Goal: Task Accomplishment & Management: Manage account settings

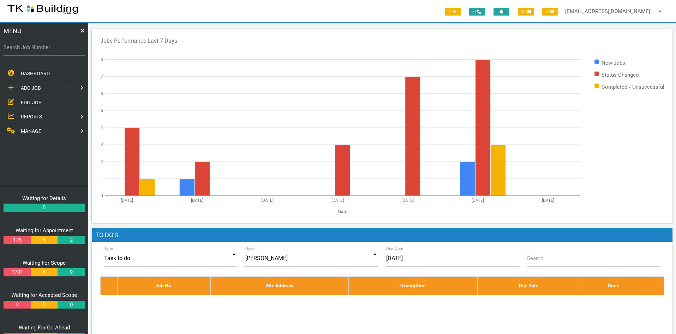
click at [27, 100] on span "EDIT JOB" at bounding box center [31, 102] width 21 height 6
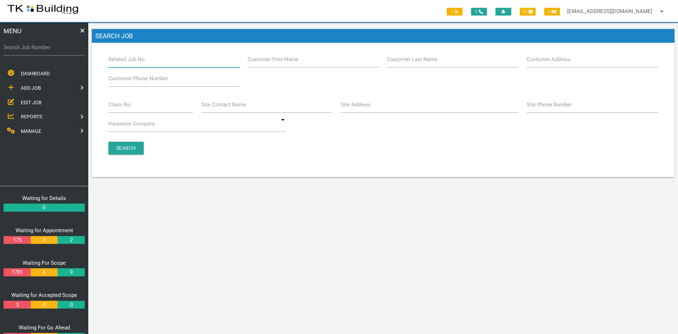
click at [161, 62] on input "Related Job No." at bounding box center [173, 59] width 131 height 16
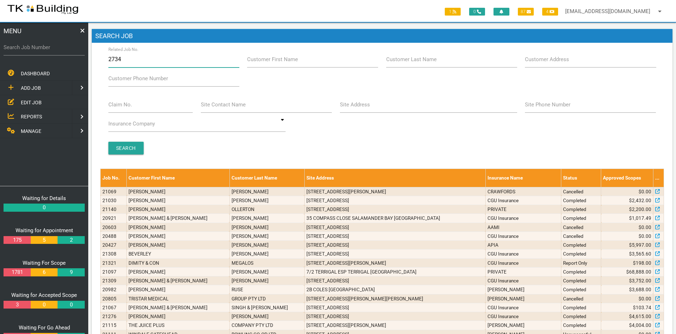
type input "27341"
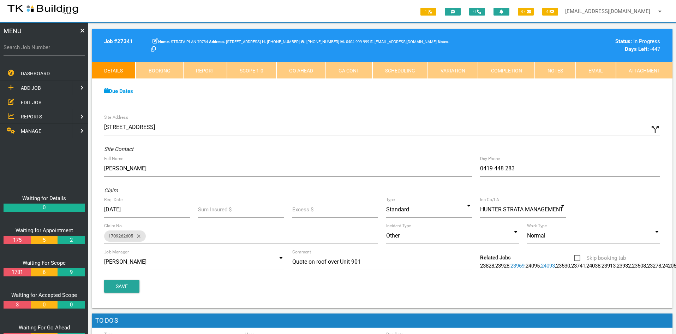
click at [553, 71] on link "Notes" at bounding box center [555, 70] width 41 height 17
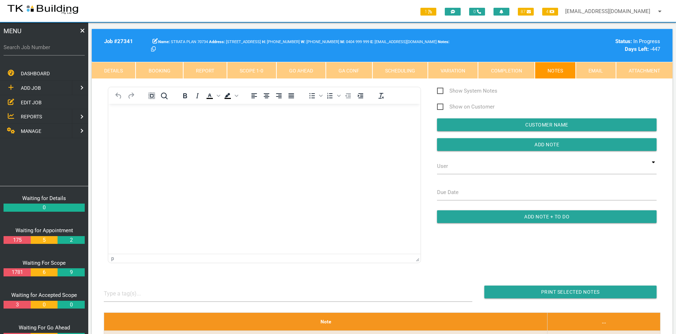
click at [277, 136] on html at bounding box center [264, 120] width 312 height 32
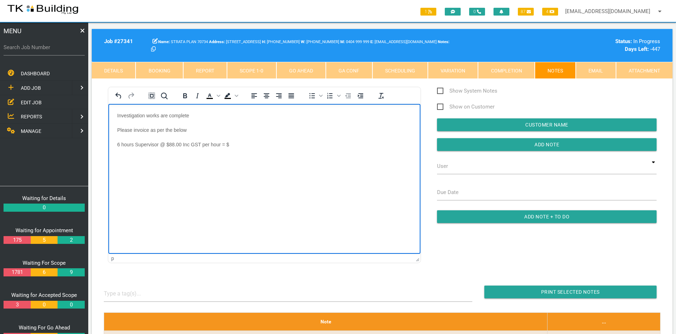
click at [243, 145] on p "6 hours Supervisor @ $88.00 Inc GST per hour = $" at bounding box center [264, 145] width 295 height 6
click at [256, 205] on body "Investigation works are complete Please invoice as per the below 6 hours Superv…" at bounding box center [264, 161] width 312 height 96
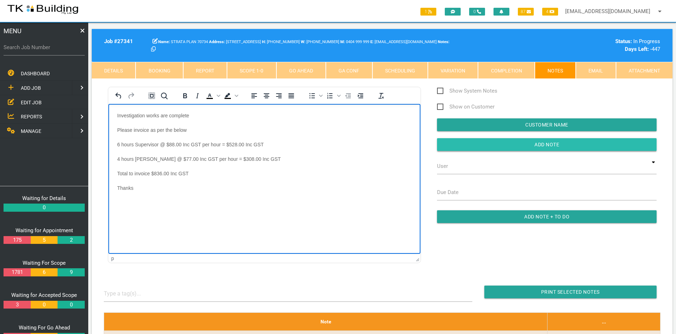
click at [530, 144] on input "Add Note" at bounding box center [547, 144] width 220 height 13
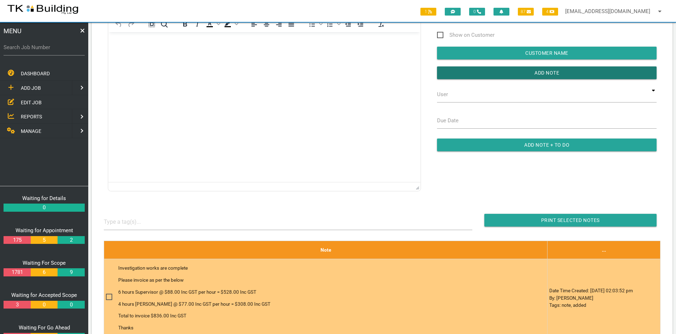
scroll to position [71, 0]
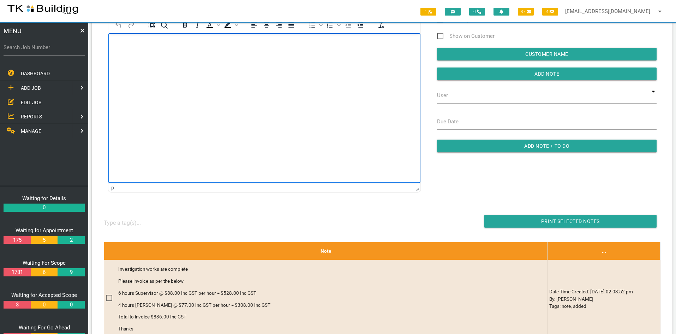
drag, startPoint x: 402, startPoint y: 202, endPoint x: 294, endPoint y: 169, distance: 113.4
click at [294, 65] on html at bounding box center [264, 49] width 312 height 32
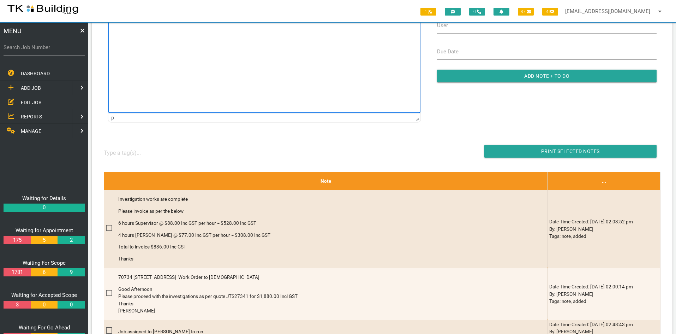
scroll to position [141, 0]
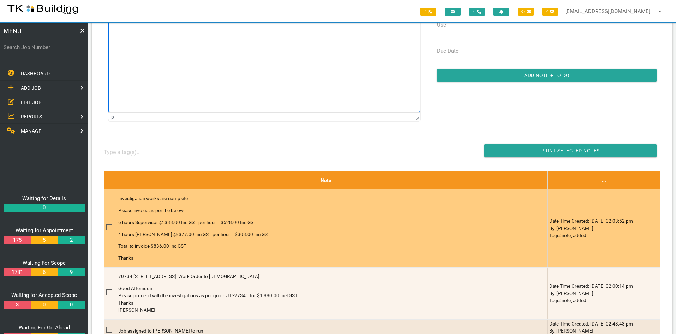
click at [107, 226] on span at bounding box center [112, 227] width 12 height 9
click at [107, 226] on input "checkbox" at bounding box center [108, 225] width 5 height 5
checkbox input "true"
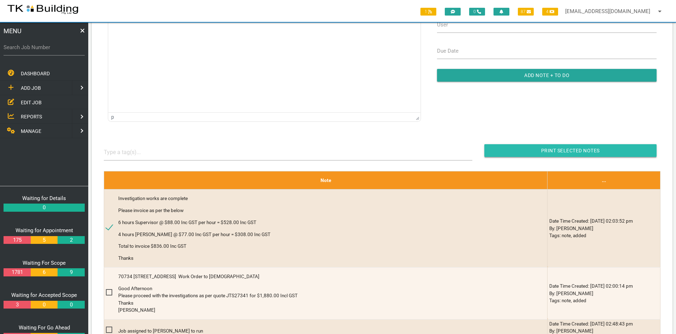
click at [568, 146] on input "Print Selected Notes" at bounding box center [571, 150] width 172 height 13
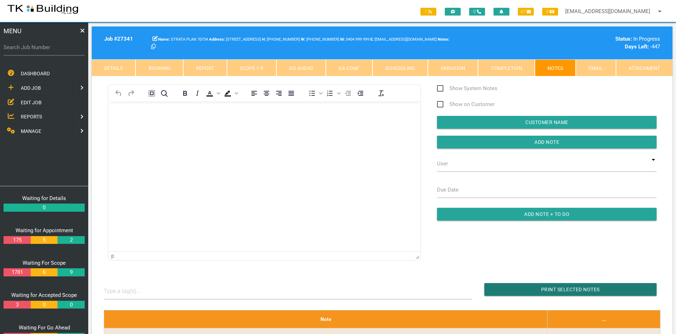
scroll to position [0, 0]
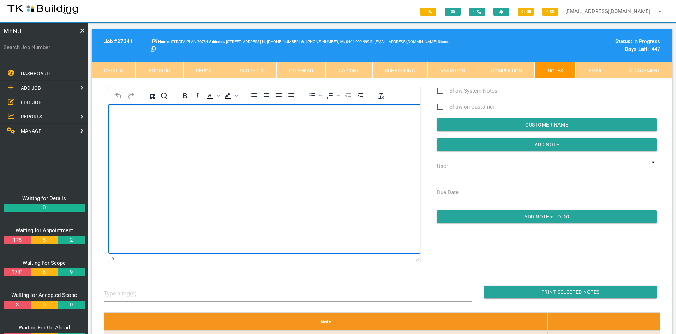
click at [191, 136] on html at bounding box center [264, 120] width 312 height 32
click at [29, 103] on span "EDIT JOB" at bounding box center [31, 102] width 21 height 6
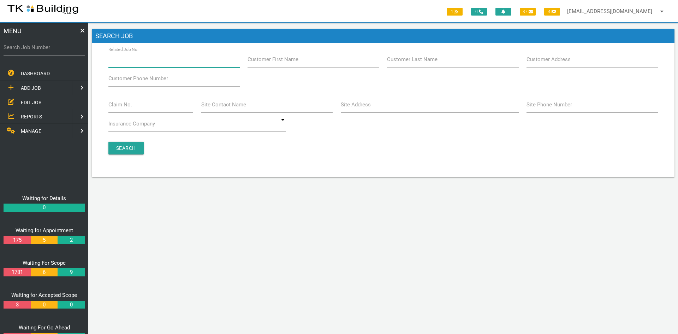
click at [168, 61] on input "Related Job No." at bounding box center [173, 59] width 131 height 16
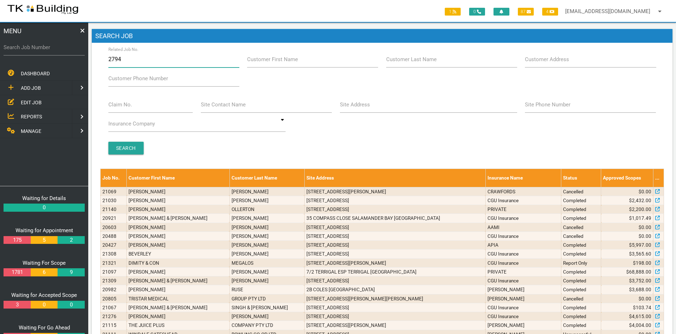
type input "27947"
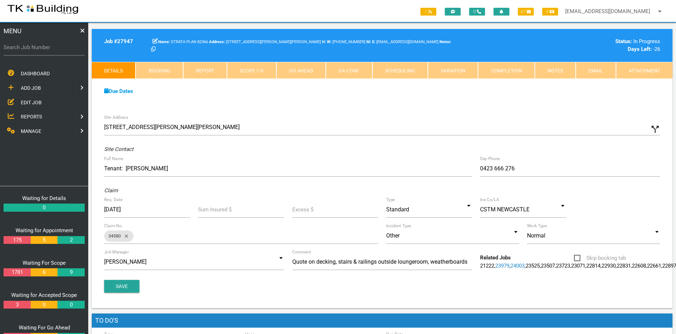
click at [385, 101] on div "Due Dates Waiting for Appointment From [DATE] To [DATE] Waiting For Scope From …" at bounding box center [382, 95] width 581 height 32
click at [548, 72] on link "Notes" at bounding box center [555, 70] width 41 height 17
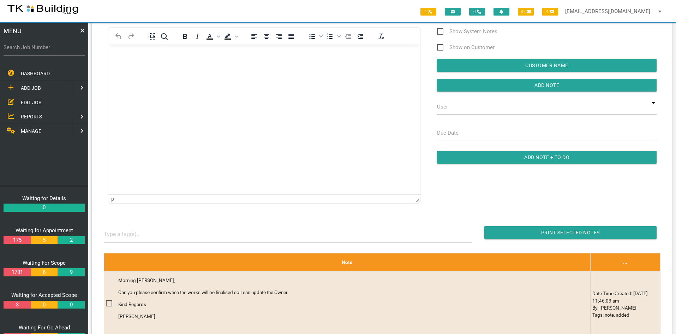
scroll to position [71, 0]
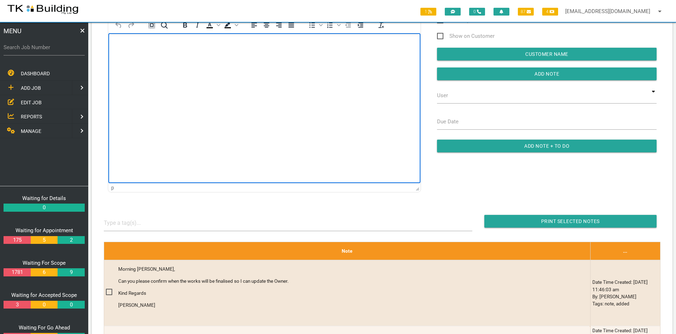
click at [324, 65] on html at bounding box center [264, 49] width 312 height 32
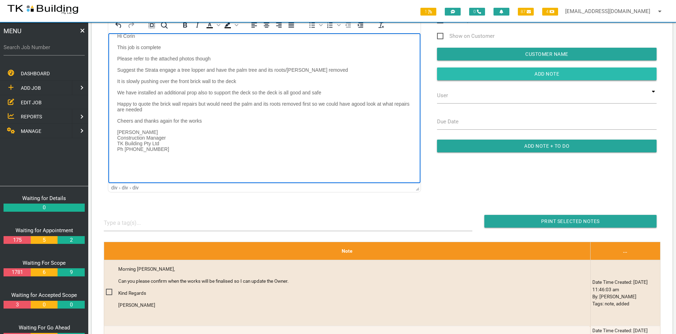
click at [549, 75] on input "Add Note" at bounding box center [547, 73] width 220 height 13
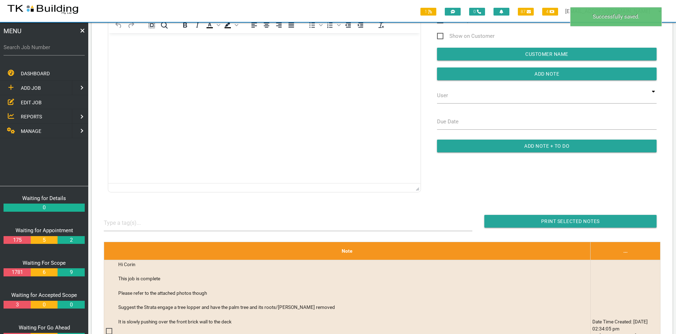
click at [310, 65] on html at bounding box center [264, 49] width 312 height 32
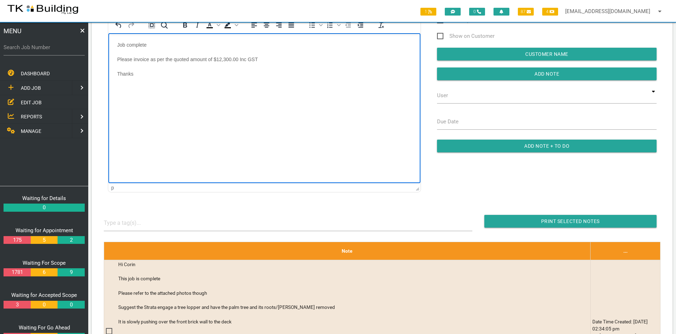
click at [310, 94] on html "Job complete Please invoice as per the quoted amount of $12,300.00 Inc GST Than…" at bounding box center [264, 63] width 312 height 61
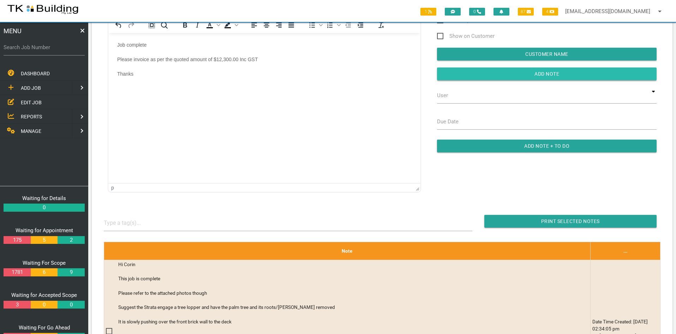
click at [552, 75] on input "button" at bounding box center [547, 73] width 220 height 13
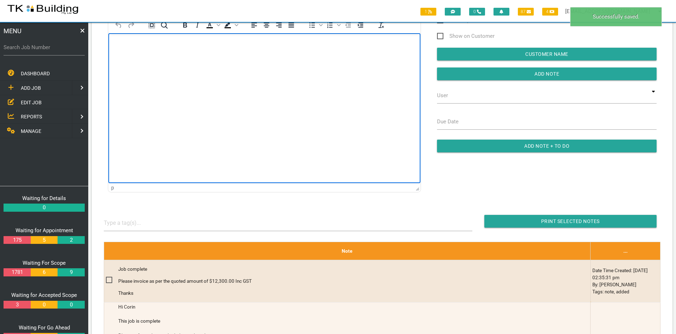
click at [319, 65] on html at bounding box center [264, 49] width 312 height 32
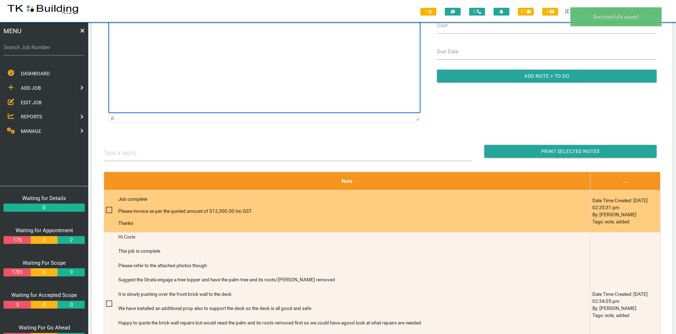
scroll to position [141, 0]
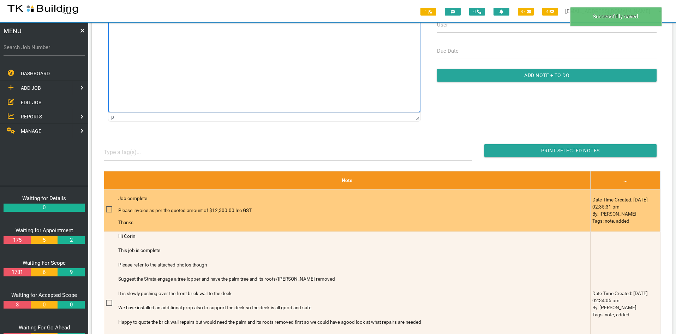
click at [108, 209] on span at bounding box center [112, 209] width 12 height 9
click at [108, 209] on input "checkbox" at bounding box center [108, 207] width 5 height 5
checkbox input "true"
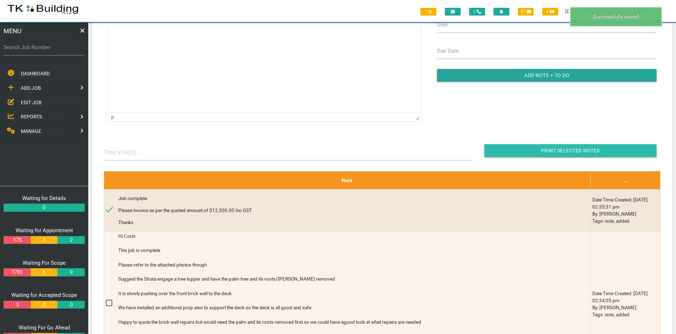
click at [563, 150] on input "Print Selected Notes" at bounding box center [571, 150] width 172 height 13
click at [556, 148] on input "Print Selected Notes" at bounding box center [571, 150] width 172 height 13
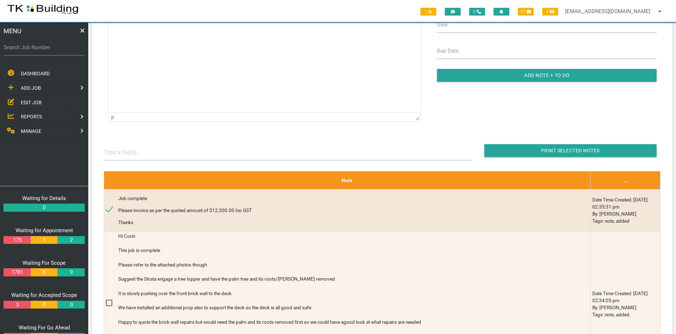
click at [32, 103] on span "EDIT JOB" at bounding box center [31, 102] width 21 height 6
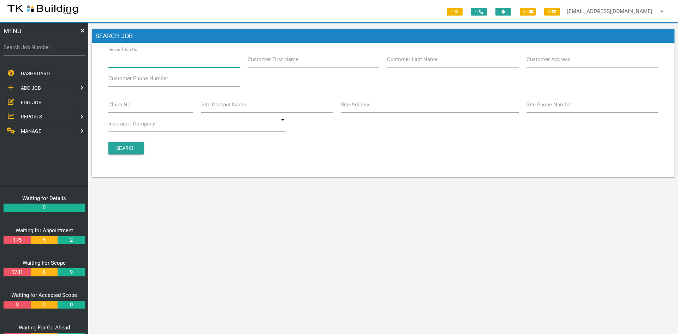
click at [159, 63] on input "Related Job No." at bounding box center [173, 59] width 131 height 16
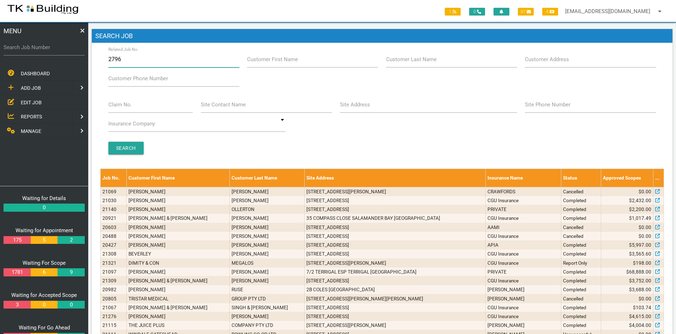
type input "27965"
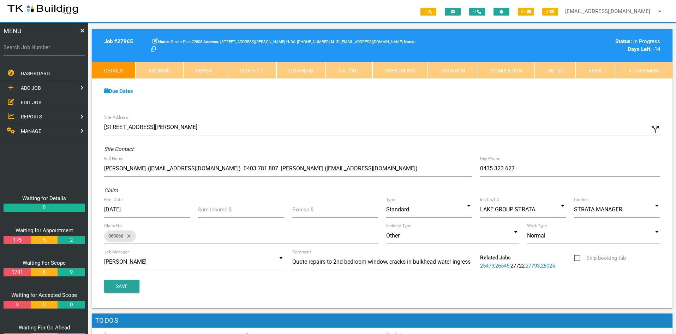
click at [398, 112] on div "Site Address [STREET_ADDRESS][PERSON_NAME] call_split Custom Address [GEOGRAPHI…" at bounding box center [382, 209] width 581 height 197
click at [551, 69] on link "Notes" at bounding box center [555, 70] width 41 height 17
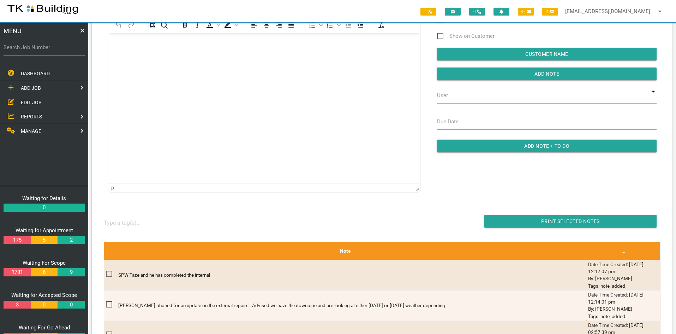
scroll to position [35, 0]
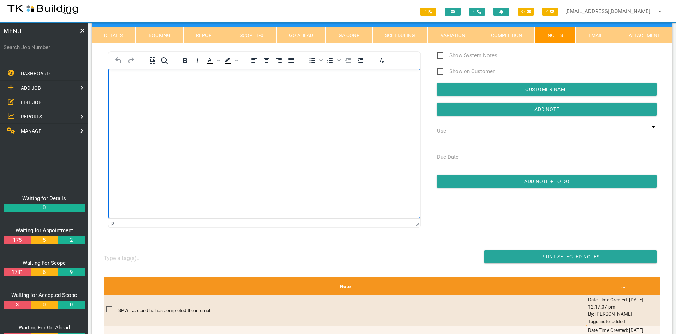
click at [266, 101] on html at bounding box center [264, 85] width 312 height 32
click at [281, 130] on html "Job complete Please invoice as per the quoted amount of $2,420.00 Inc GST Thanks" at bounding box center [264, 99] width 312 height 61
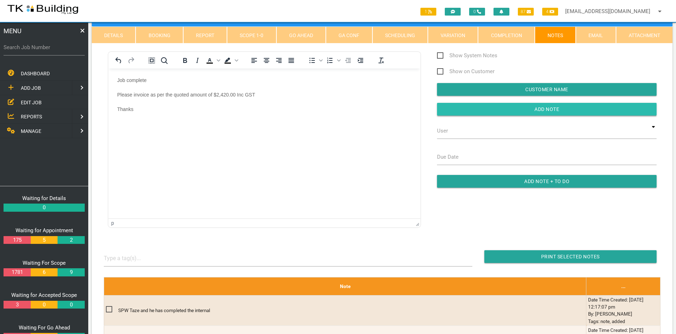
click at [546, 105] on input "button" at bounding box center [547, 109] width 220 height 13
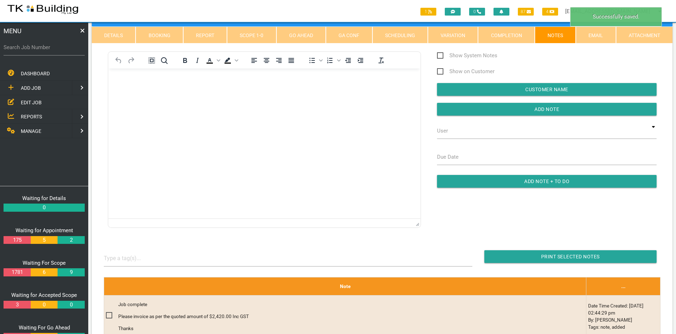
click at [295, 101] on html at bounding box center [264, 85] width 312 height 32
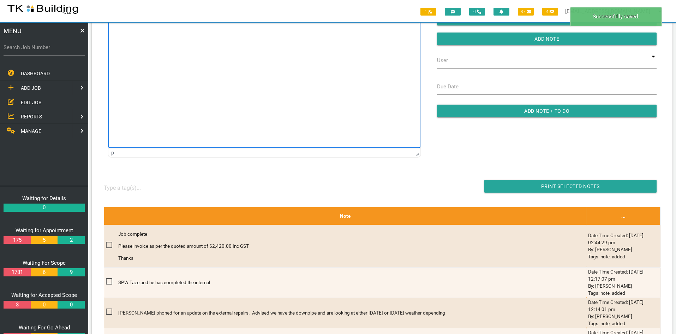
scroll to position [106, 0]
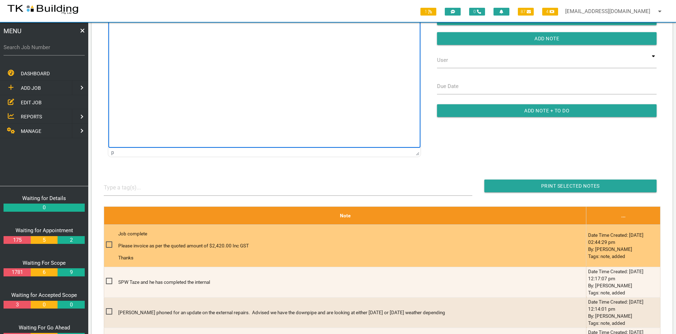
click at [108, 244] on span at bounding box center [112, 244] width 12 height 9
click at [108, 244] on input "checkbox" at bounding box center [108, 242] width 5 height 5
checkbox input "true"
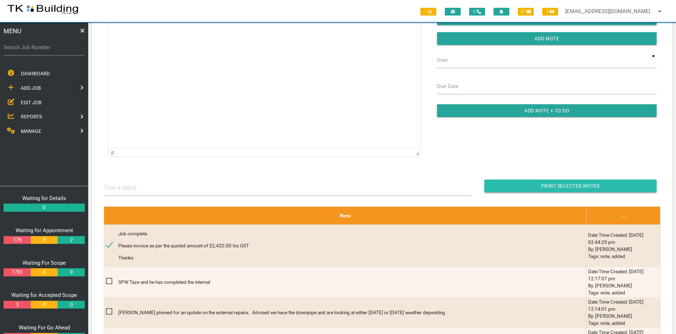
click at [576, 188] on input "button" at bounding box center [571, 185] width 172 height 13
click at [28, 103] on span "EDIT JOB" at bounding box center [31, 102] width 21 height 6
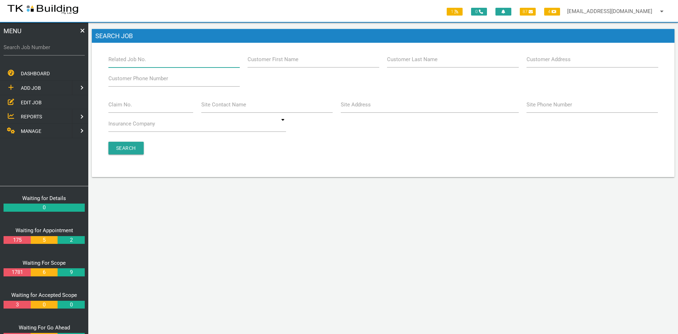
click at [170, 62] on input "Related Job No." at bounding box center [173, 59] width 131 height 16
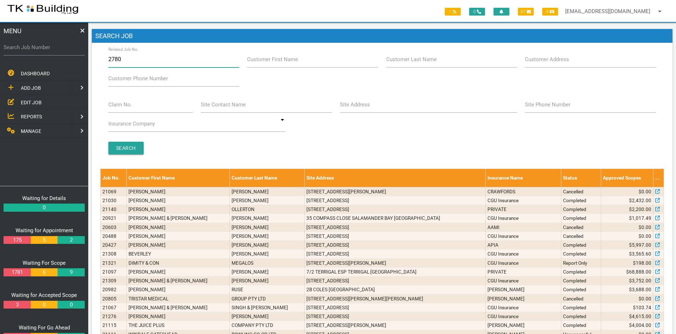
type input "27801"
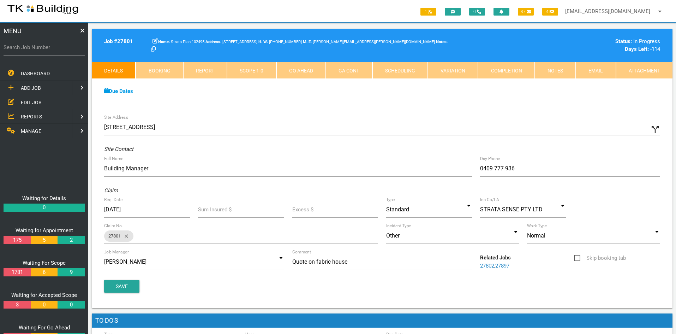
click at [326, 118] on div "Site Address [STREET_ADDRESS] call_split Custom Address Street No. 169-185 Stre…" at bounding box center [382, 209] width 581 height 197
click at [537, 87] on div "Due Dates" at bounding box center [382, 91] width 564 height 8
click at [535, 106] on div "Due Dates Waiting for Appointment From [DATE] To [DATE] Waiting For Scope From …" at bounding box center [382, 95] width 581 height 32
click at [536, 106] on div "Due Dates Waiting for Appointment From [DATE] To [DATE] Waiting For Scope From …" at bounding box center [382, 95] width 581 height 32
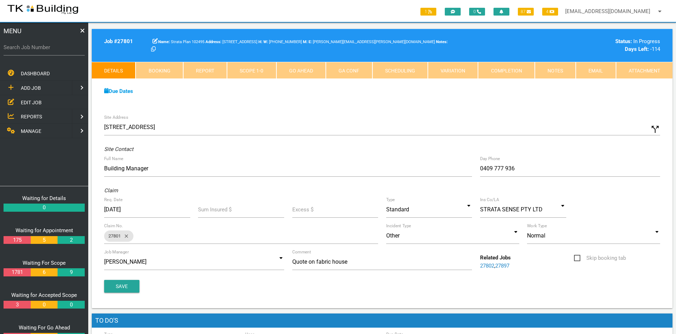
click at [554, 72] on link "Notes" at bounding box center [555, 70] width 41 height 17
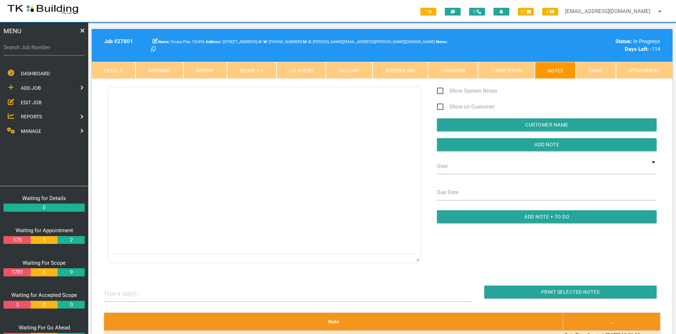
click at [325, 122] on html at bounding box center [264, 106] width 312 height 32
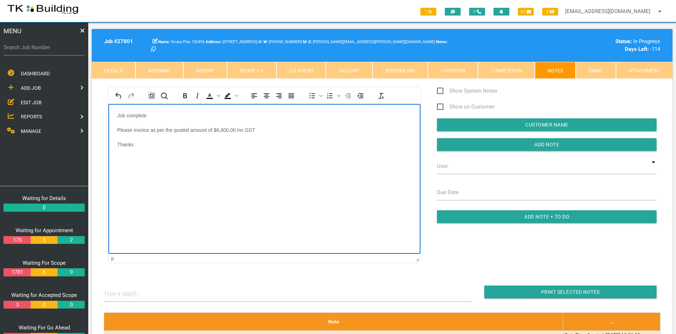
click at [325, 165] on html "Job complete Please invoice as per the quoted amount of $8,800.00 Inc GST Thanks" at bounding box center [264, 134] width 312 height 61
click at [522, 143] on input "Add Note" at bounding box center [547, 144] width 220 height 13
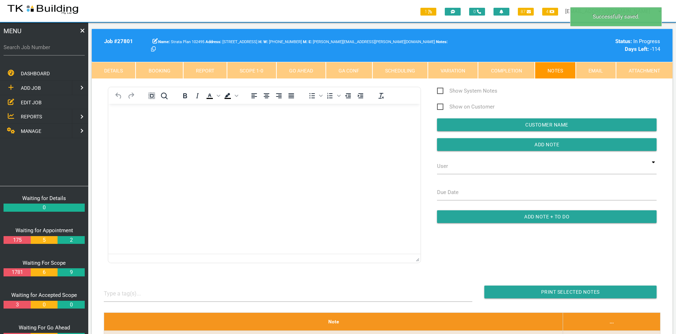
click at [309, 136] on html at bounding box center [264, 120] width 312 height 32
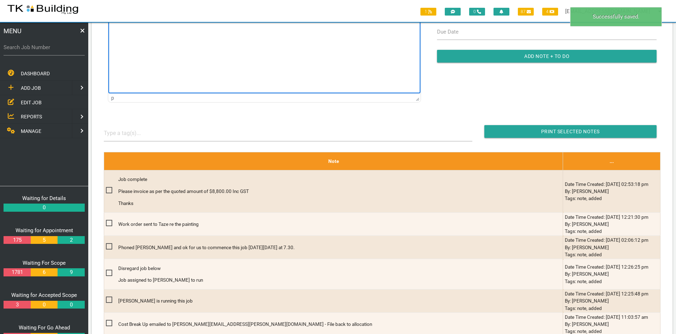
scroll to position [212, 0]
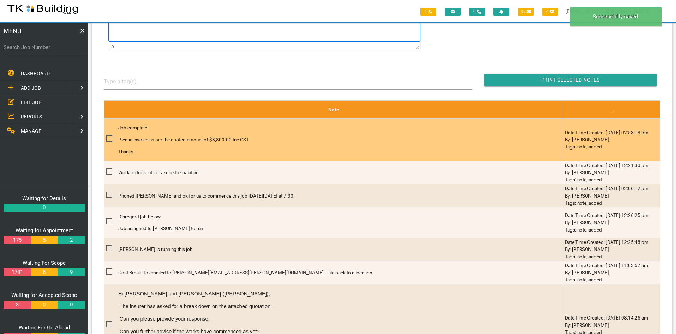
click at [110, 137] on span at bounding box center [112, 138] width 12 height 9
click at [110, 137] on input "checkbox" at bounding box center [108, 136] width 5 height 5
checkbox input "true"
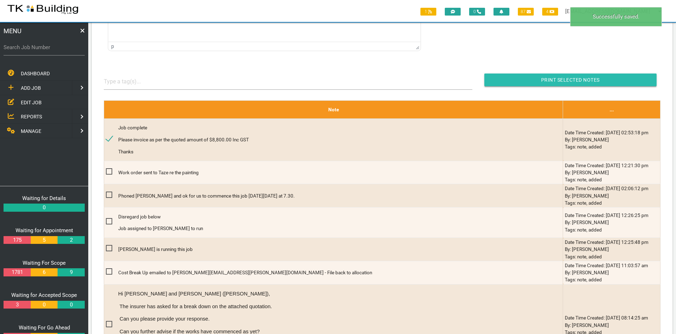
click at [555, 82] on input "Print Selected Notes" at bounding box center [571, 79] width 172 height 13
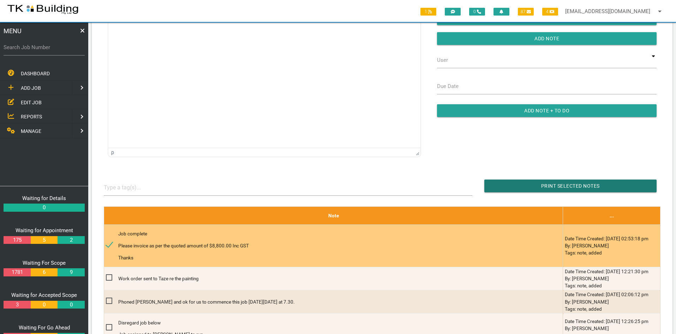
scroll to position [71, 0]
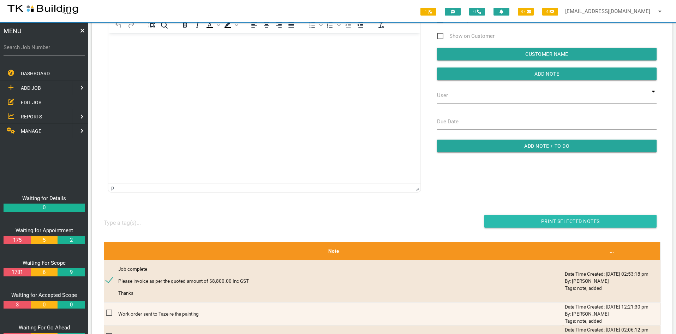
click at [586, 219] on input "Print Selected Notes" at bounding box center [571, 221] width 172 height 13
click at [34, 100] on span "EDIT JOB" at bounding box center [31, 102] width 21 height 6
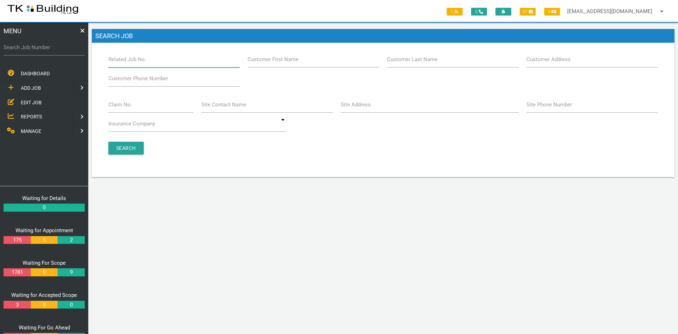
click at [149, 63] on input "Related Job No." at bounding box center [173, 59] width 131 height 16
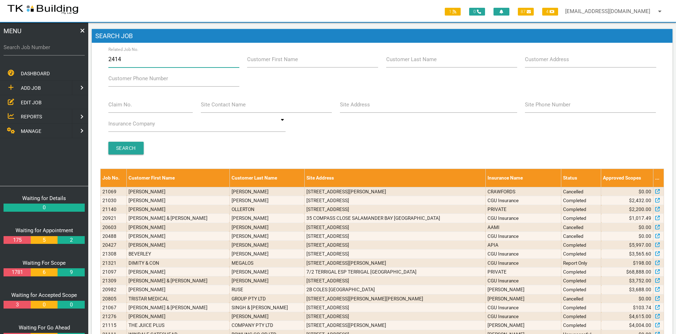
type input "24143"
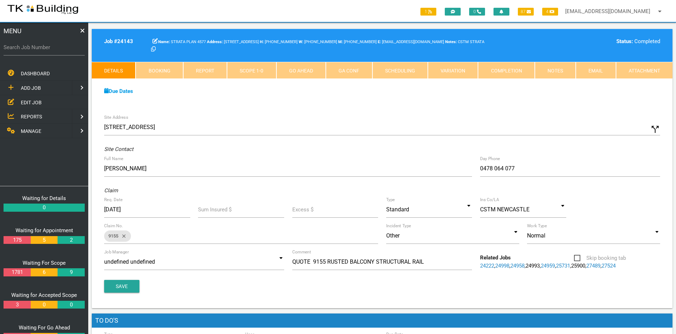
click at [372, 100] on div "Due Dates Waiting for Appointment From [DATE] To [DATE] Waiting For Scope From …" at bounding box center [382, 95] width 581 height 32
click at [547, 73] on link "Notes" at bounding box center [555, 70] width 41 height 17
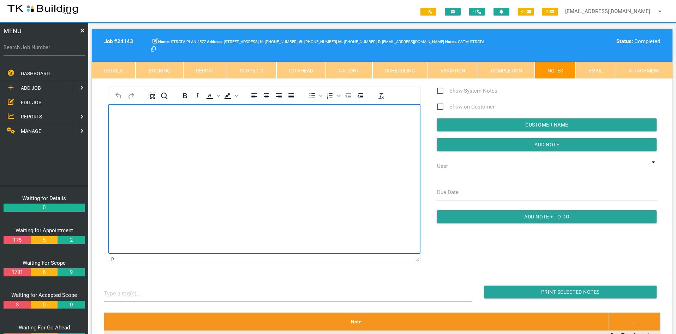
click at [258, 136] on html at bounding box center [264, 120] width 312 height 32
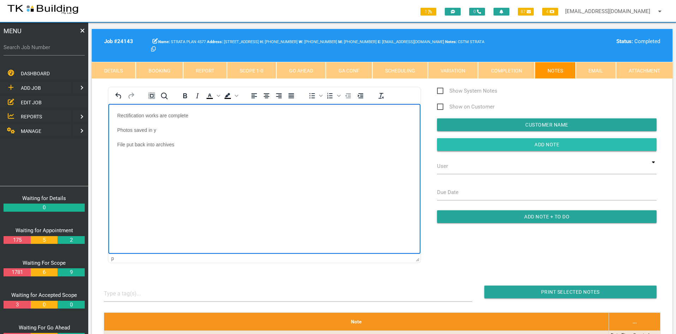
click at [523, 143] on input "button" at bounding box center [547, 144] width 220 height 13
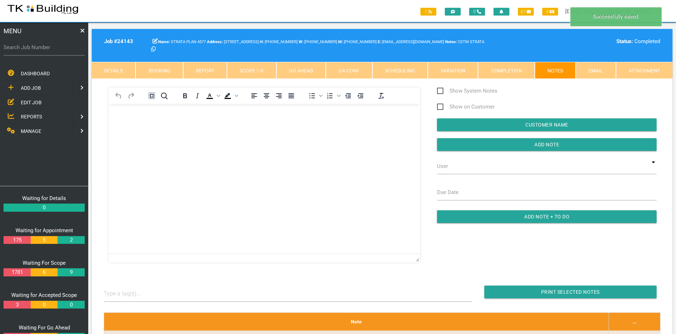
click at [278, 136] on html at bounding box center [264, 120] width 312 height 32
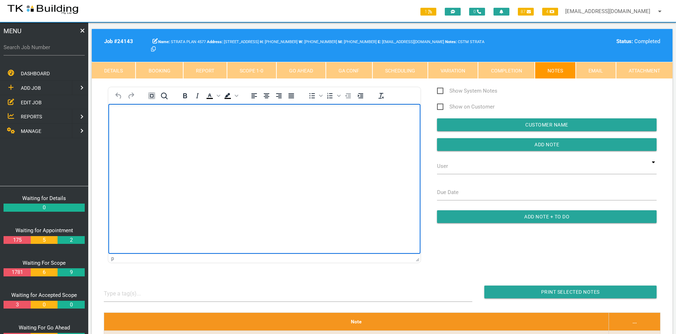
click at [296, 136] on html at bounding box center [264, 120] width 312 height 32
click at [300, 136] on html at bounding box center [264, 120] width 312 height 32
click at [287, 136] on html at bounding box center [264, 120] width 312 height 32
